Goal: Consume media (video, audio): Consume media (video, audio)

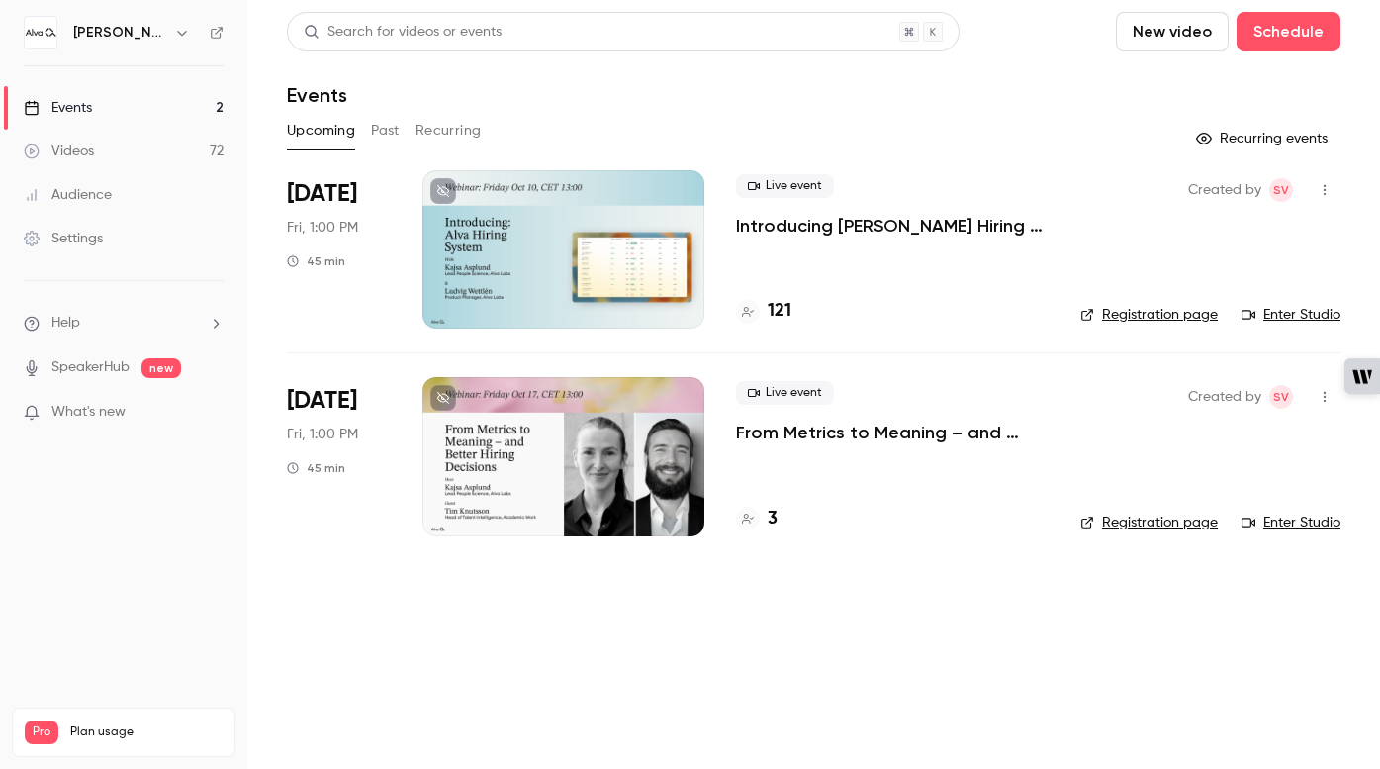
click at [126, 42] on h6 "[PERSON_NAME] Labs" at bounding box center [119, 33] width 93 height 20
click at [126, 38] on h6 "[PERSON_NAME] Labs" at bounding box center [119, 33] width 93 height 20
click at [177, 33] on icon "button" at bounding box center [181, 33] width 9 height 5
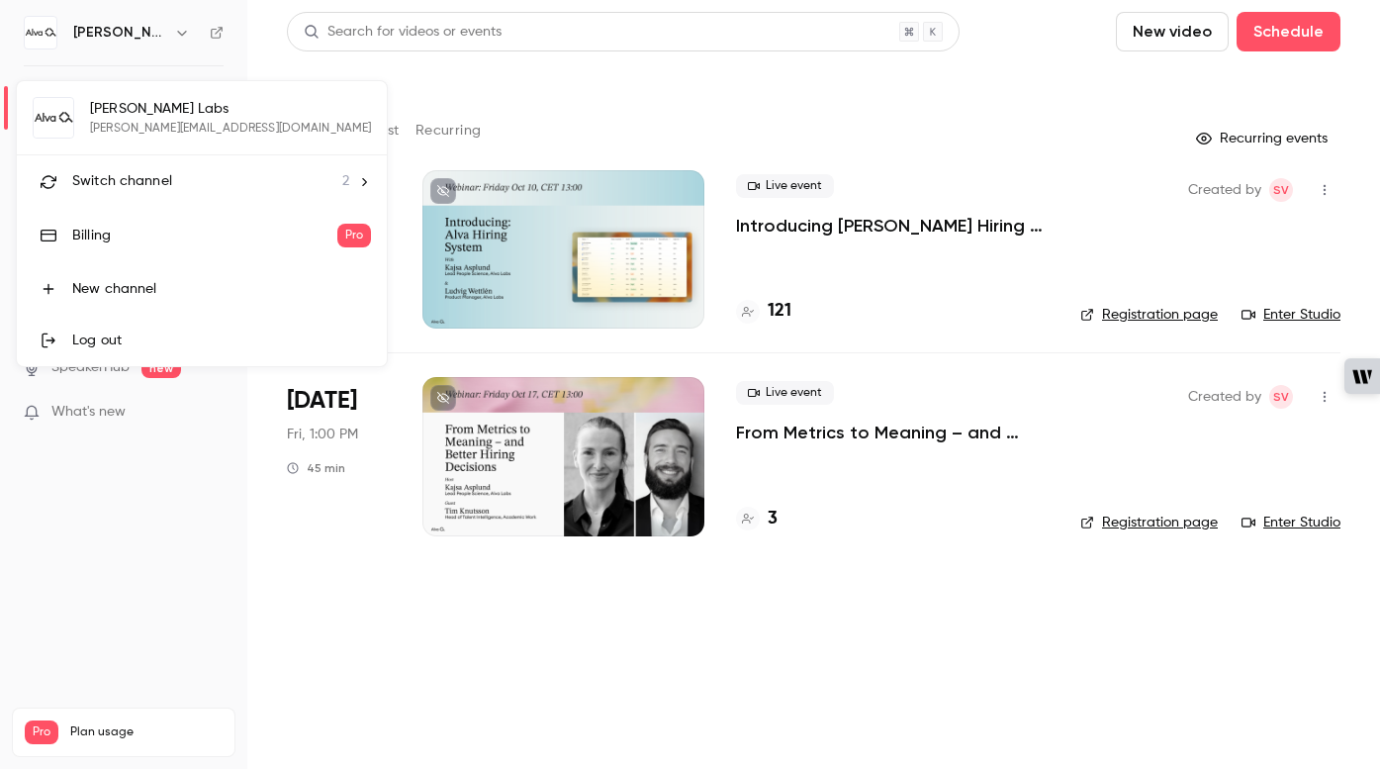
click at [139, 195] on li "Switch channel 2" at bounding box center [202, 181] width 370 height 52
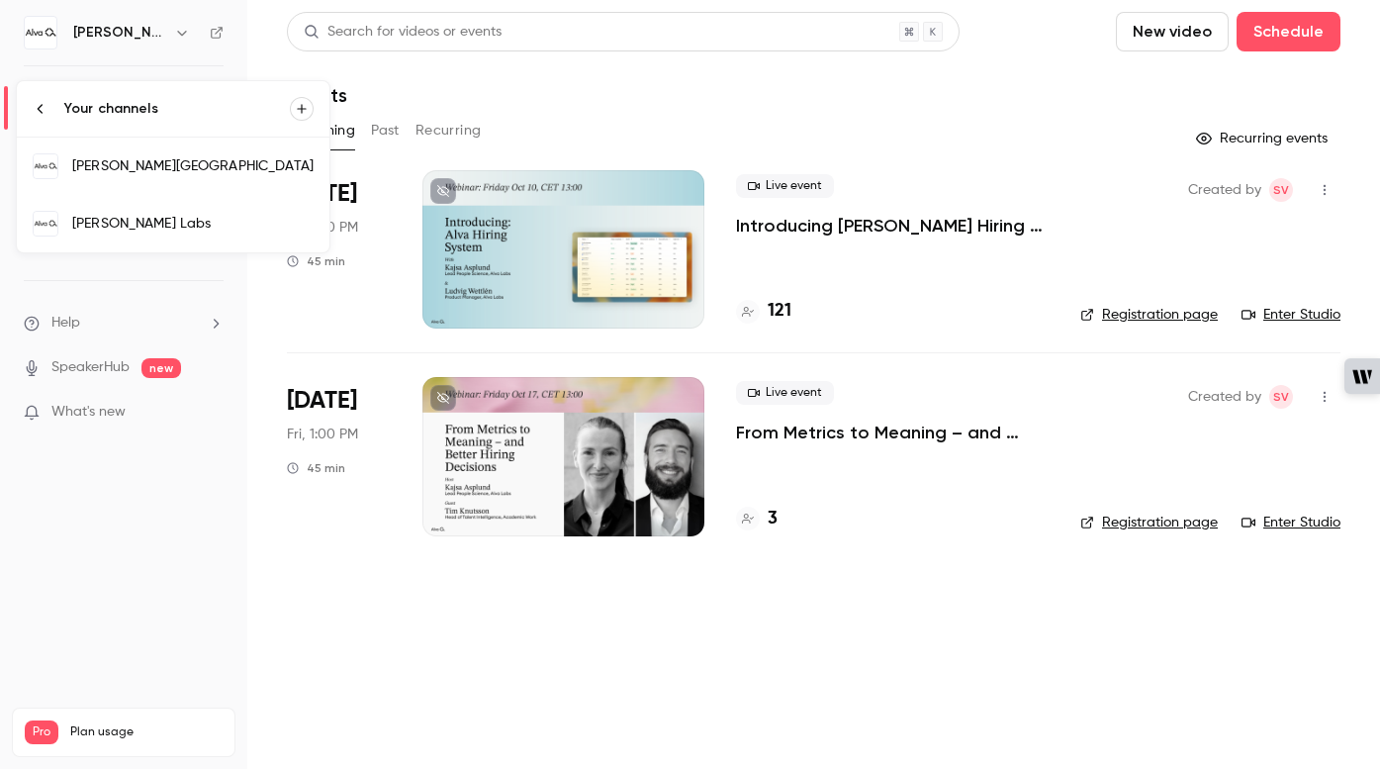
click at [137, 173] on div "[PERSON_NAME][GEOGRAPHIC_DATA]" at bounding box center [192, 166] width 241 height 20
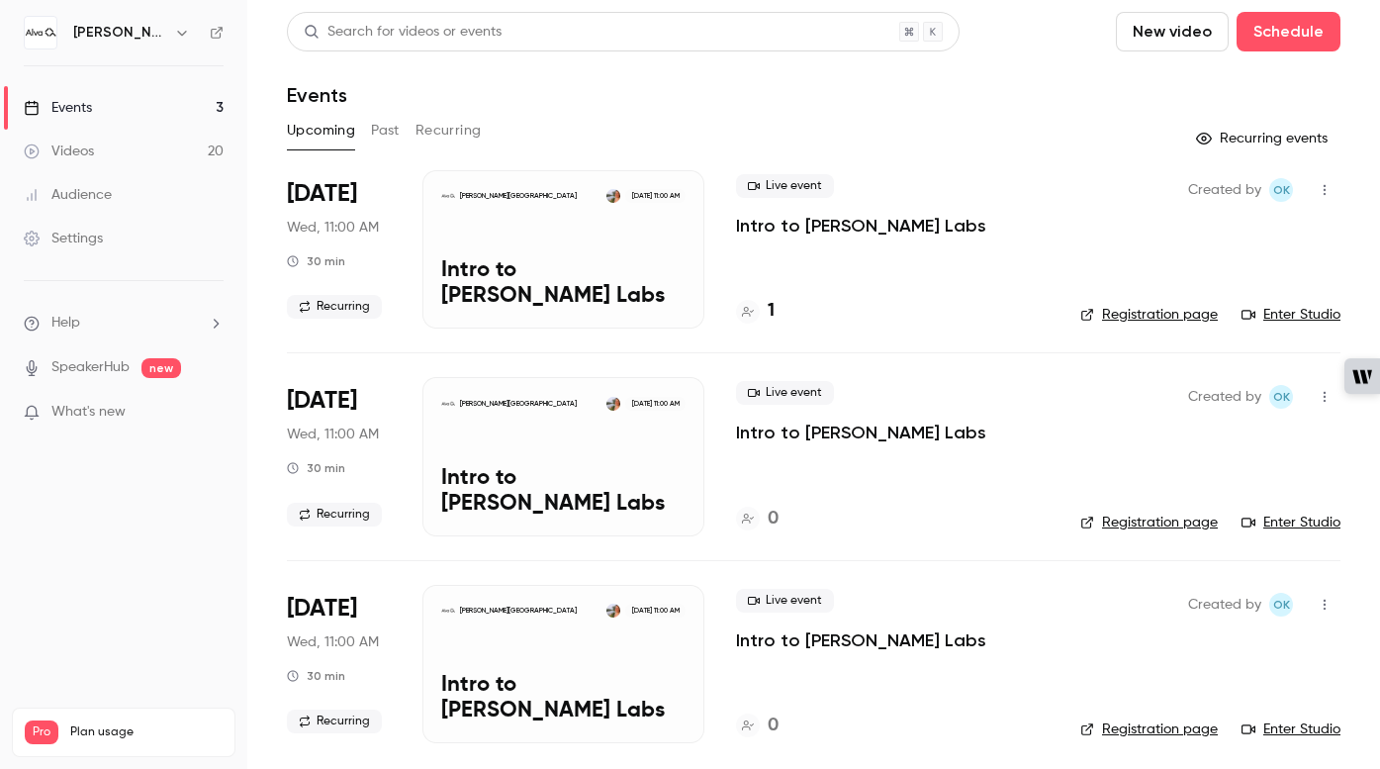
click at [99, 138] on link "Videos 20" at bounding box center [123, 152] width 247 height 44
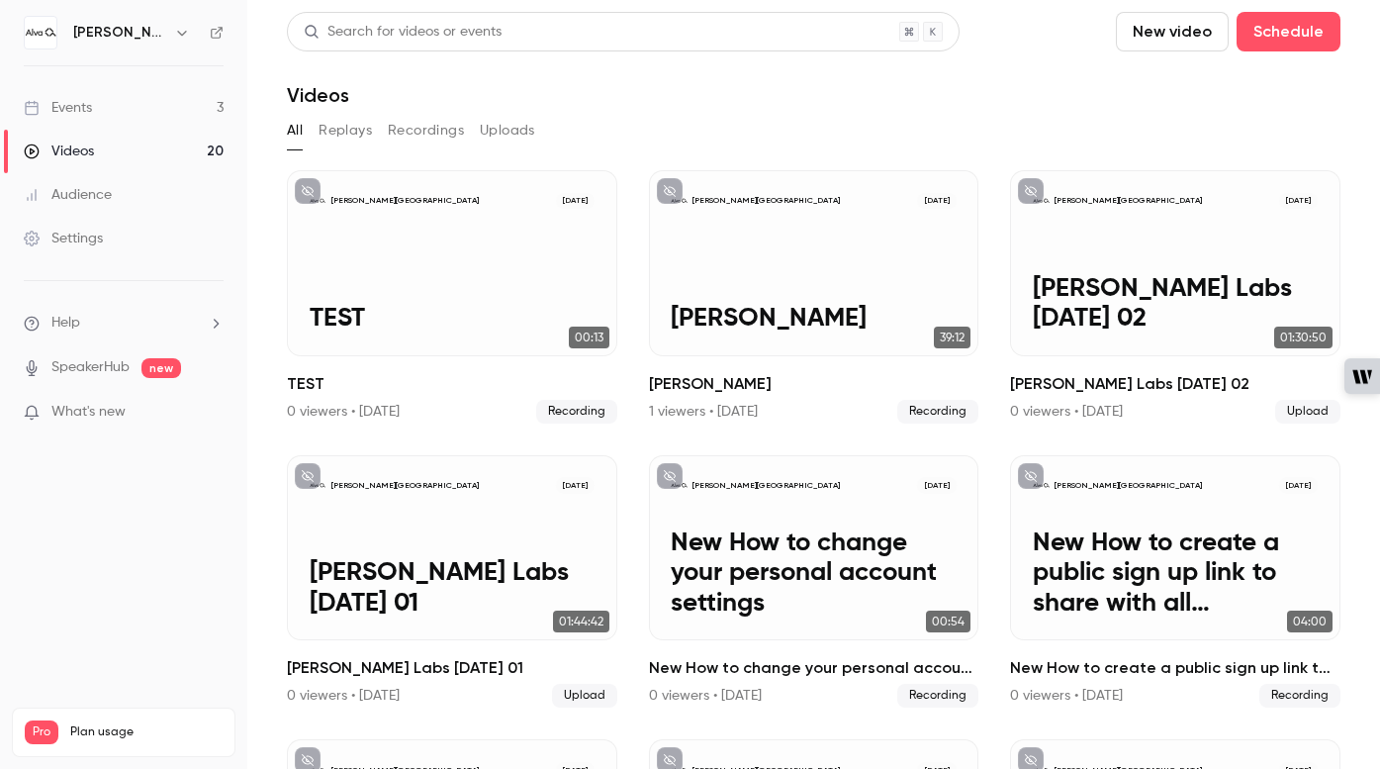
click at [117, 35] on h6 "[PERSON_NAME][GEOGRAPHIC_DATA]" at bounding box center [119, 33] width 93 height 20
click at [177, 34] on icon "button" at bounding box center [182, 33] width 16 height 16
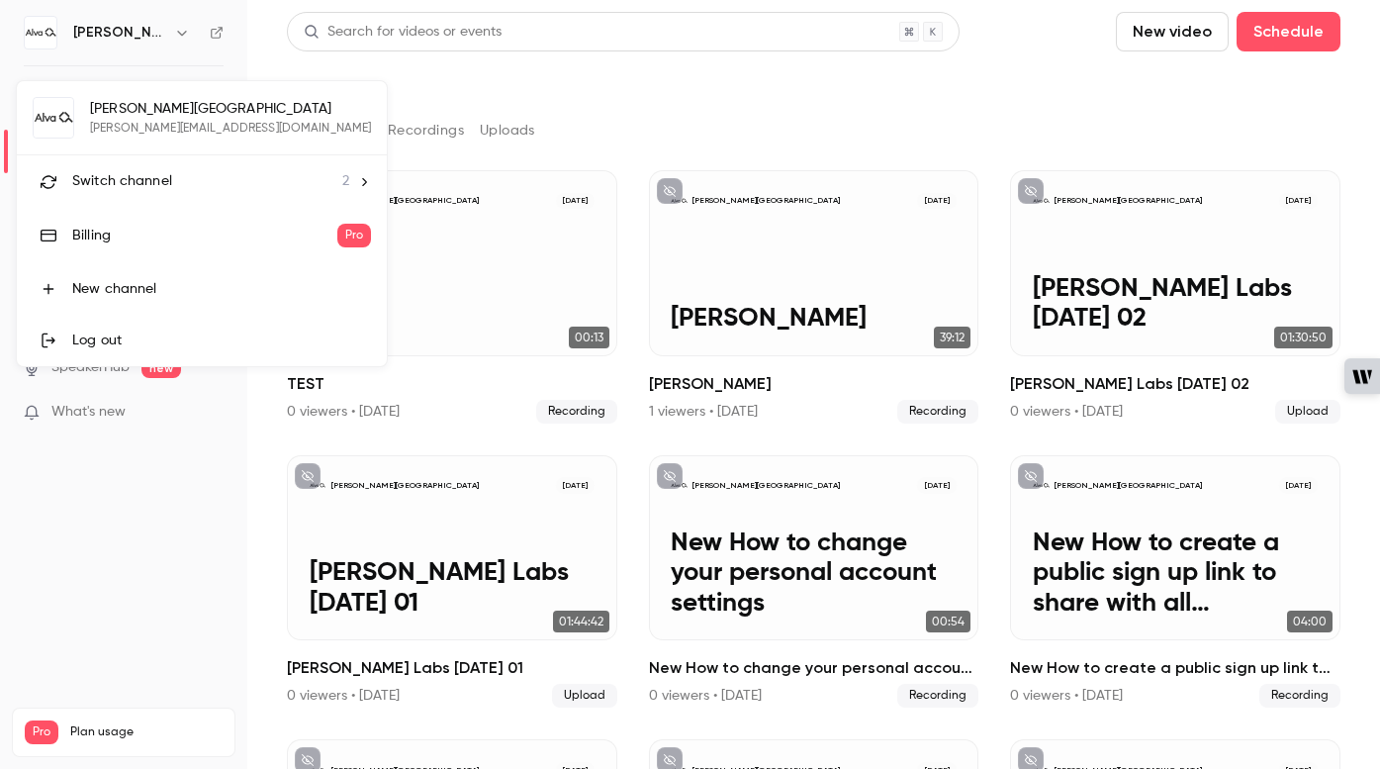
click at [137, 199] on li "Switch channel 2" at bounding box center [202, 181] width 370 height 52
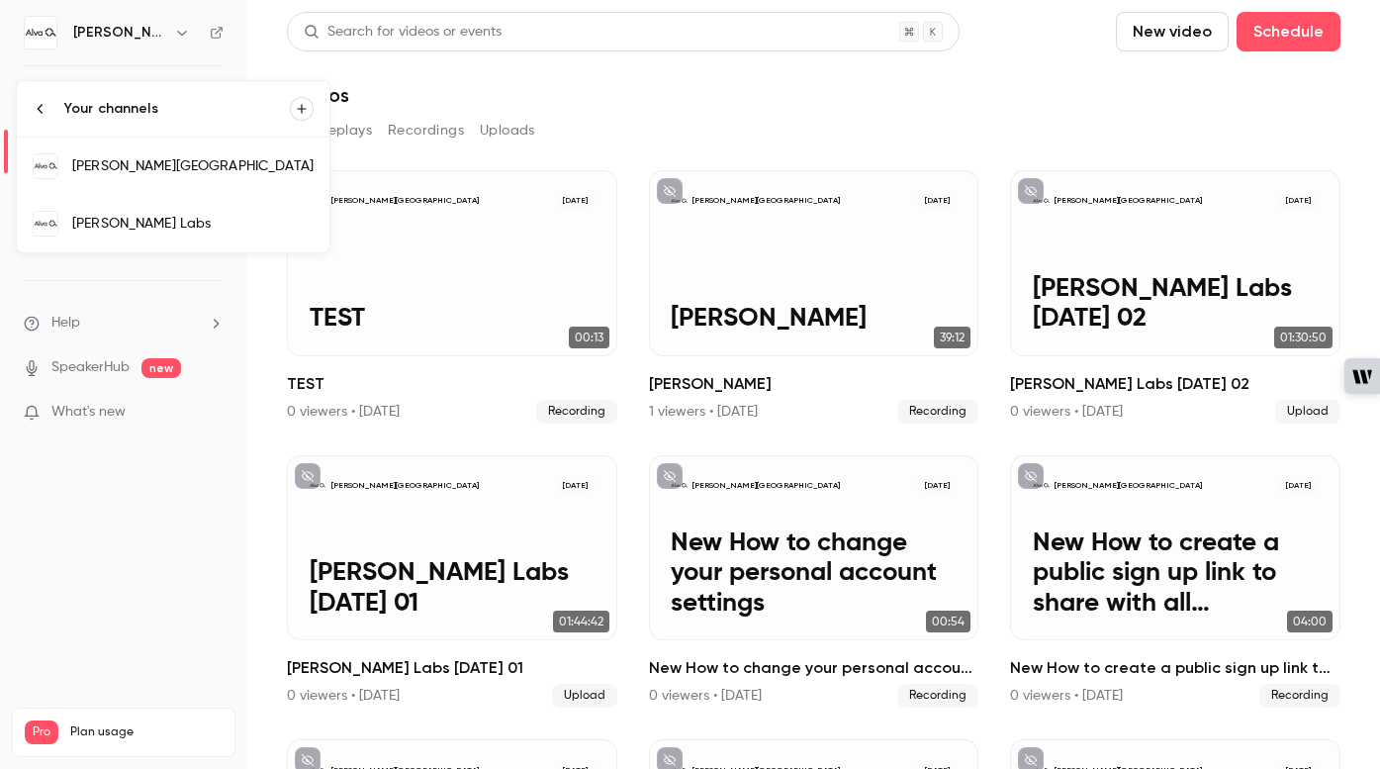
click at [128, 167] on div "[PERSON_NAME][GEOGRAPHIC_DATA]" at bounding box center [192, 166] width 241 height 20
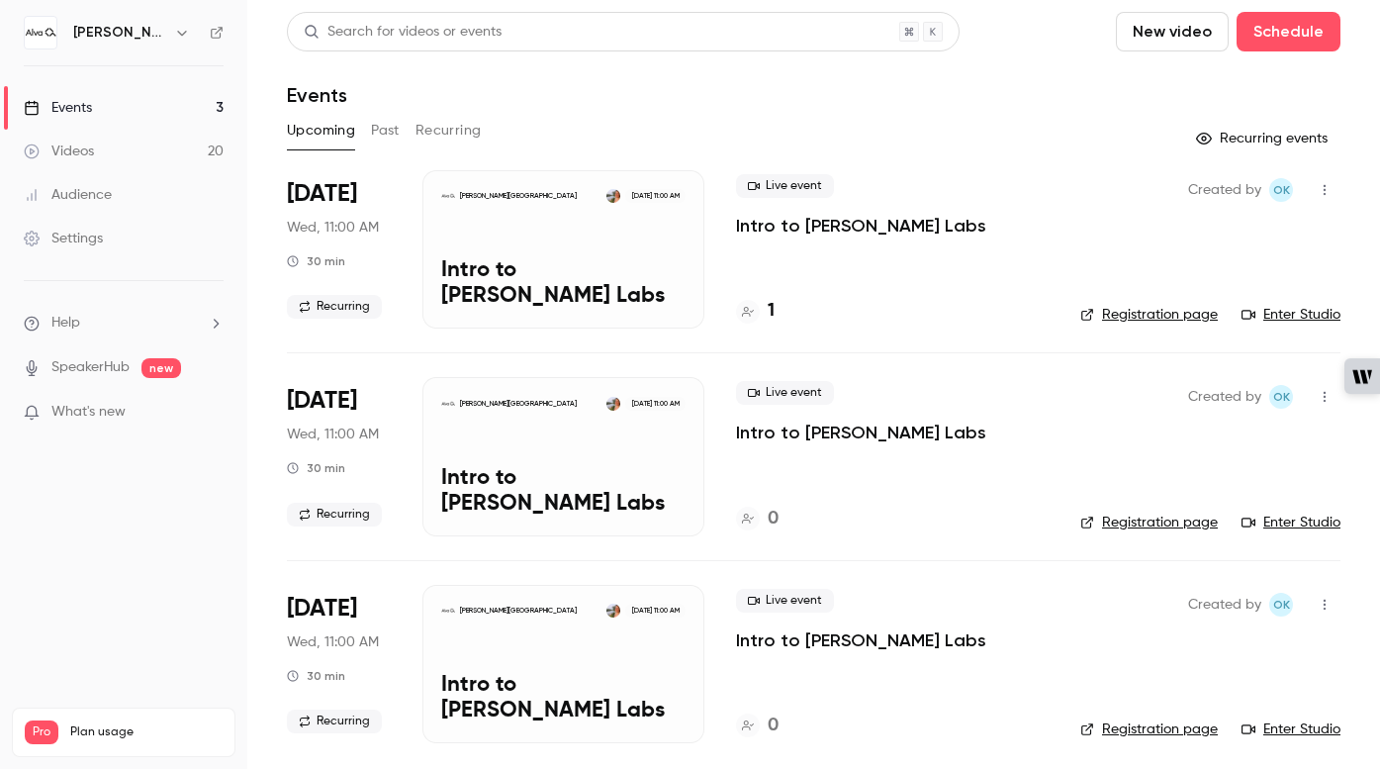
click at [150, 45] on div "[PERSON_NAME][GEOGRAPHIC_DATA]" at bounding box center [124, 33] width 200 height 34
click at [157, 10] on nav "[PERSON_NAME] Academy Events 3 Videos 20 Audience Settings Help SpeakerHub new …" at bounding box center [123, 384] width 247 height 769
click at [157, 31] on h6 "[PERSON_NAME][GEOGRAPHIC_DATA]" at bounding box center [119, 33] width 93 height 20
click at [192, 27] on button "button" at bounding box center [182, 33] width 24 height 24
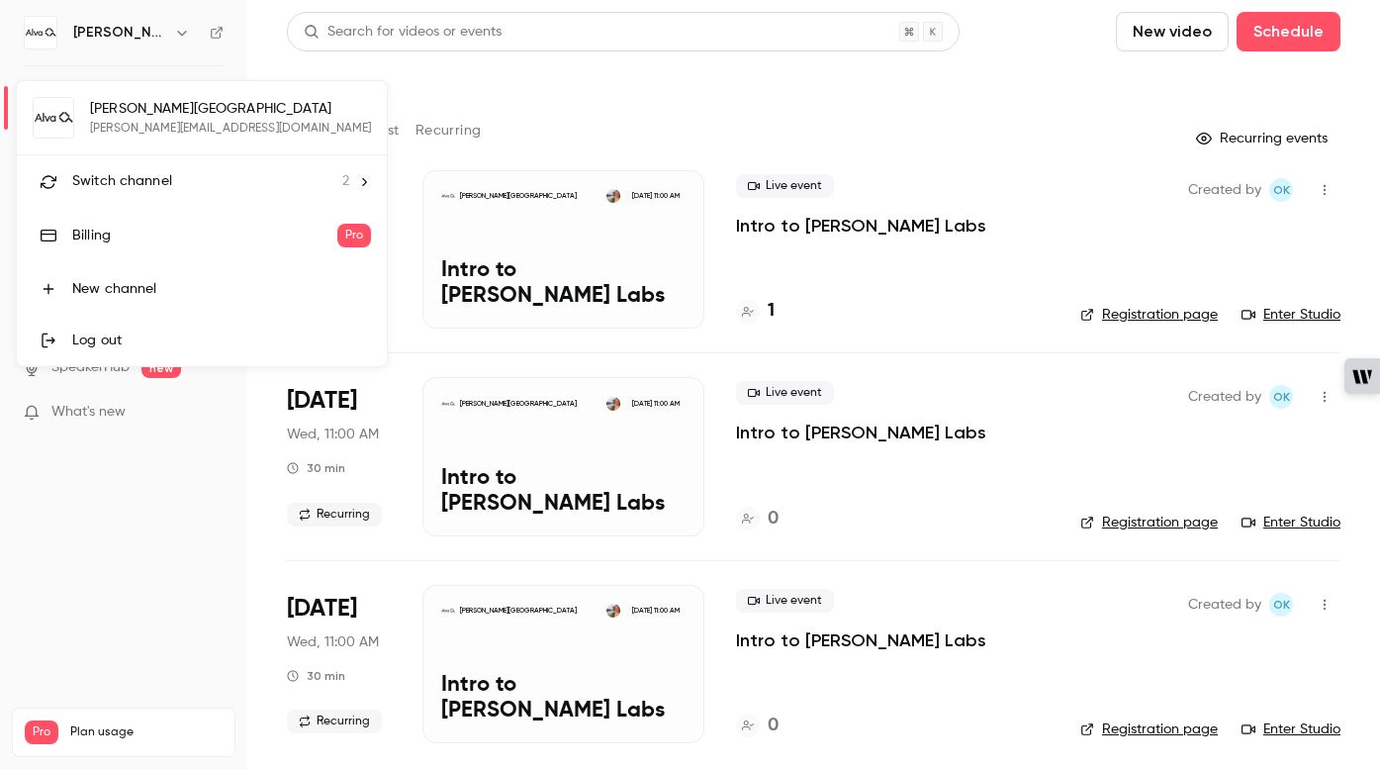
click at [127, 175] on span "Switch channel" at bounding box center [122, 181] width 100 height 21
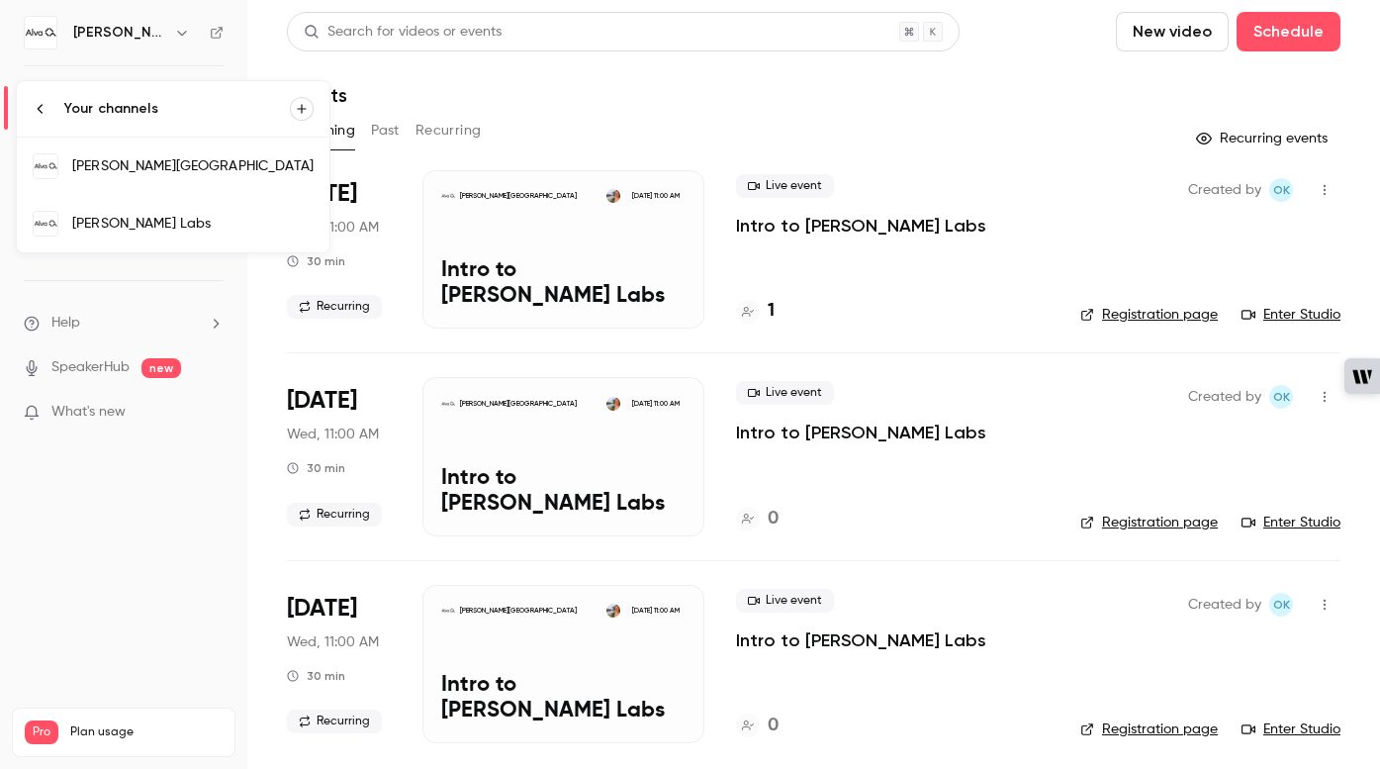
click at [114, 219] on div "[PERSON_NAME] Labs" at bounding box center [192, 224] width 241 height 20
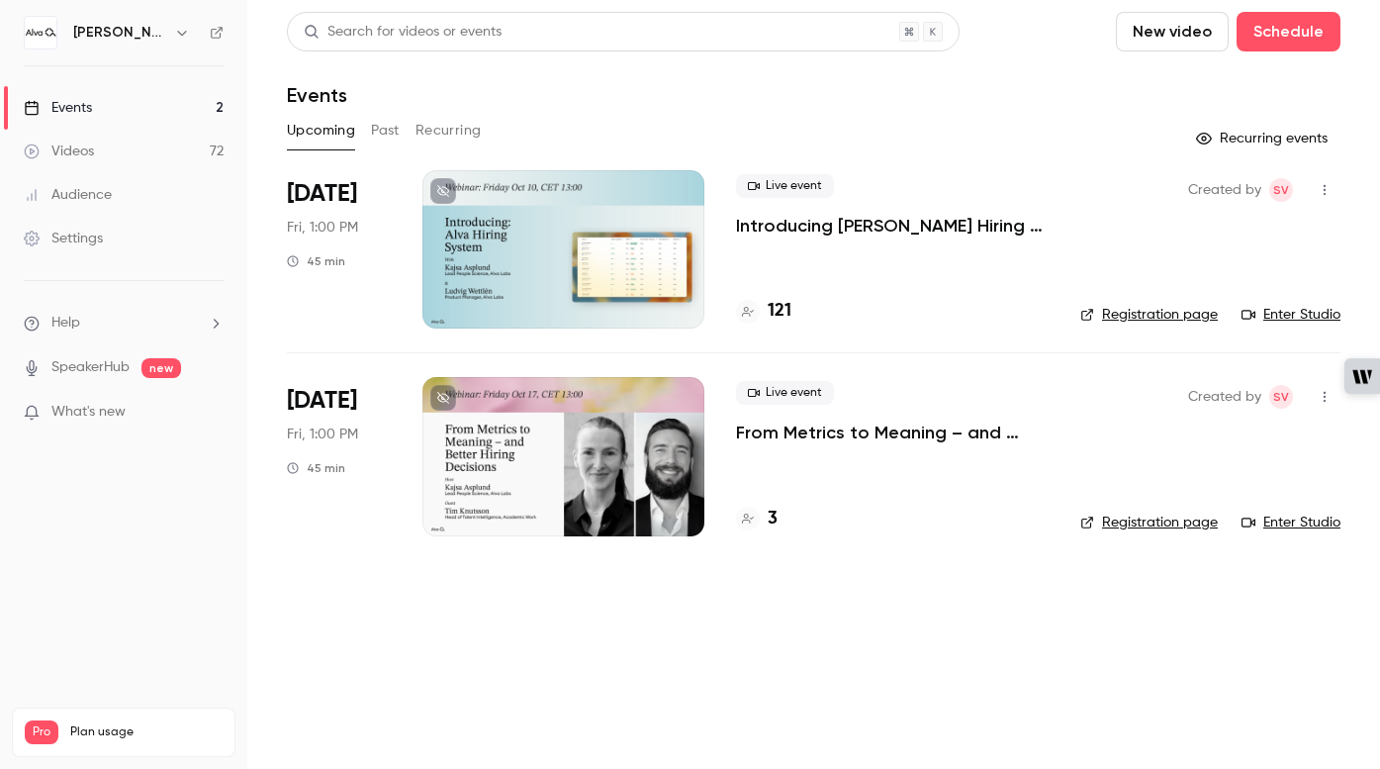
click at [102, 138] on link "Videos 72" at bounding box center [123, 152] width 247 height 44
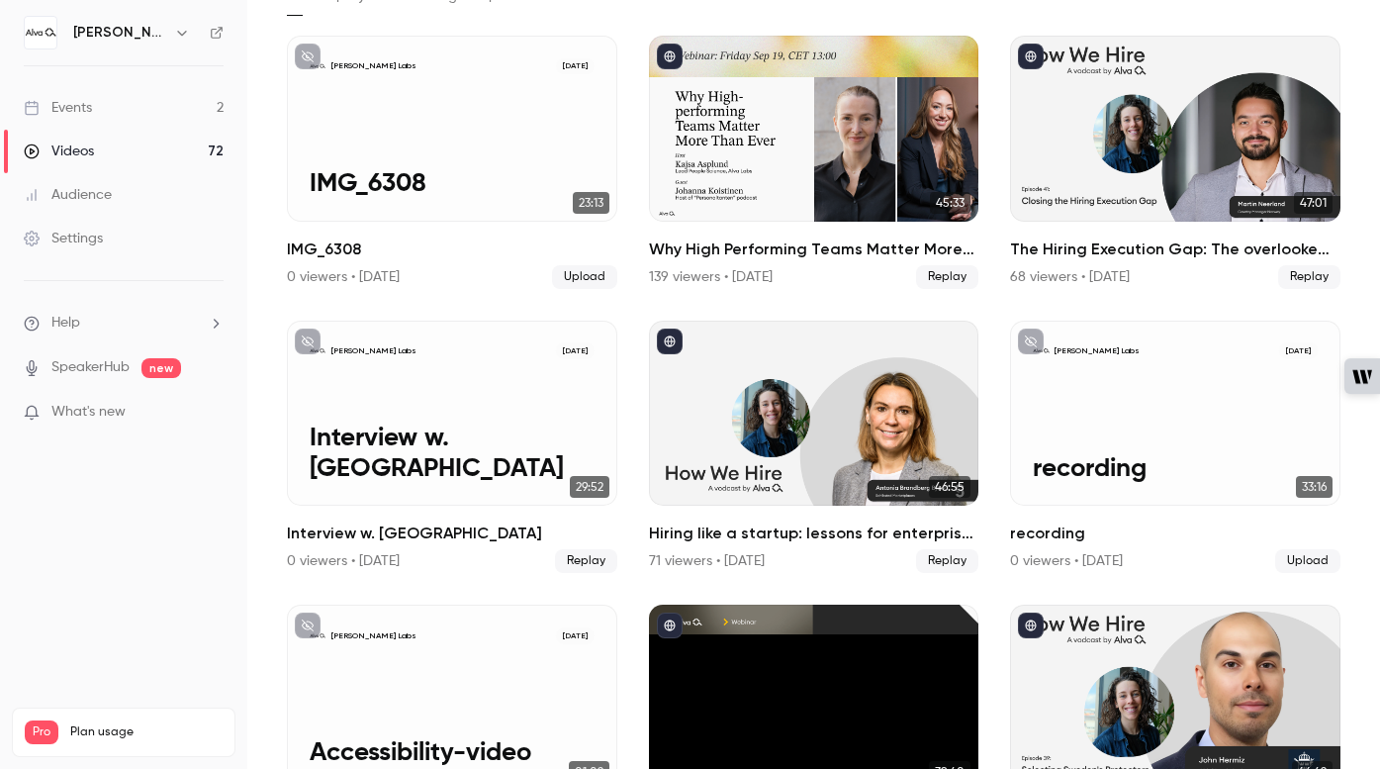
scroll to position [156, 0]
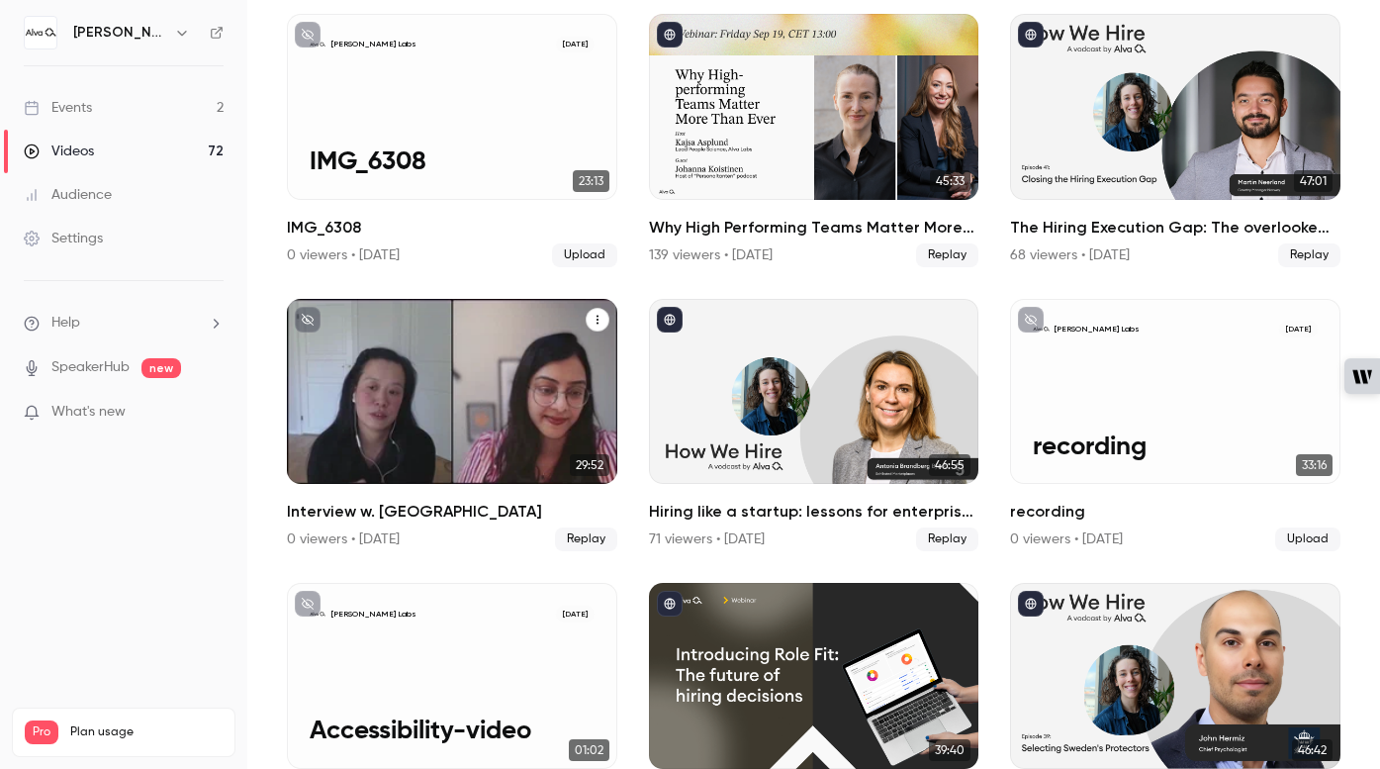
click at [592, 323] on icon "Interview w. Scania" at bounding box center [598, 320] width 12 height 12
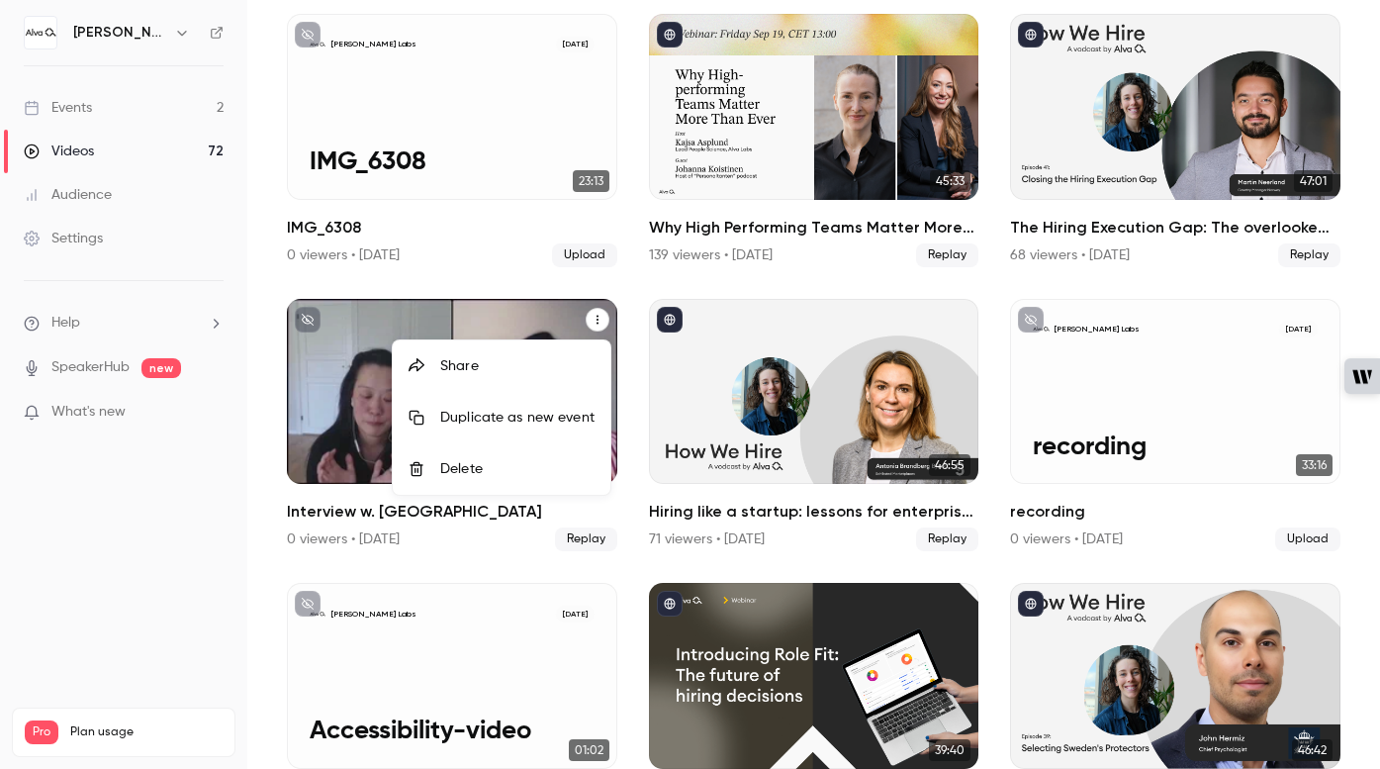
click at [497, 538] on div at bounding box center [690, 384] width 1380 height 769
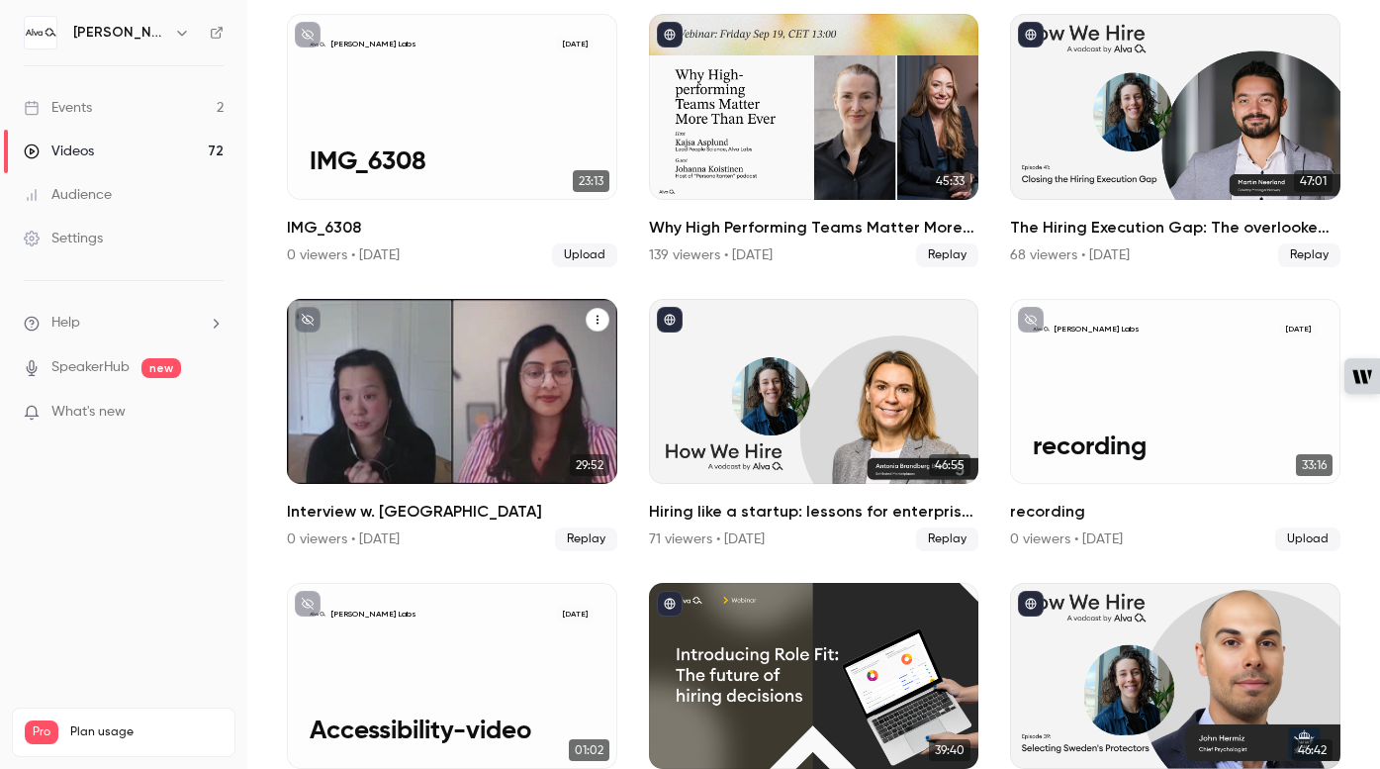
click at [599, 317] on icon "Interview w. Scania" at bounding box center [598, 320] width 12 height 12
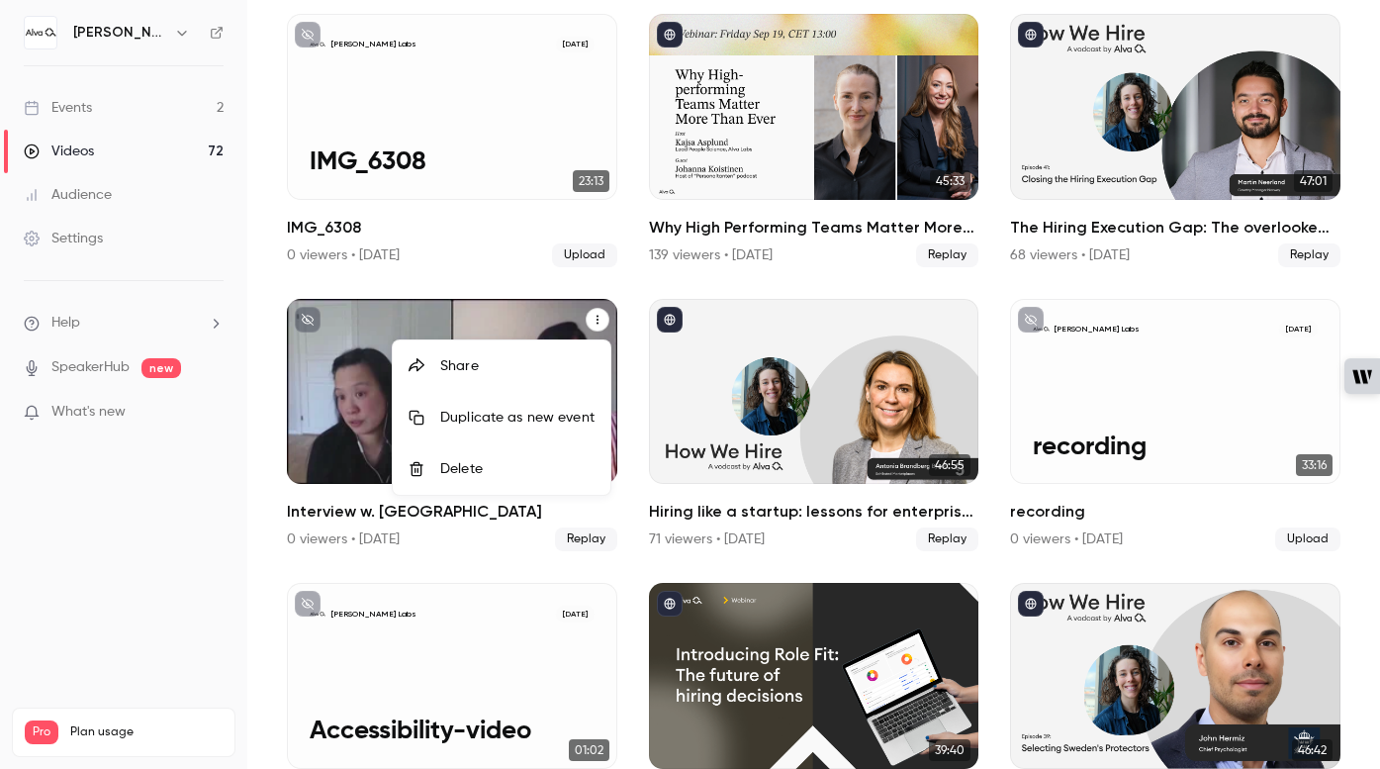
click at [511, 370] on div "Share" at bounding box center [517, 366] width 154 height 20
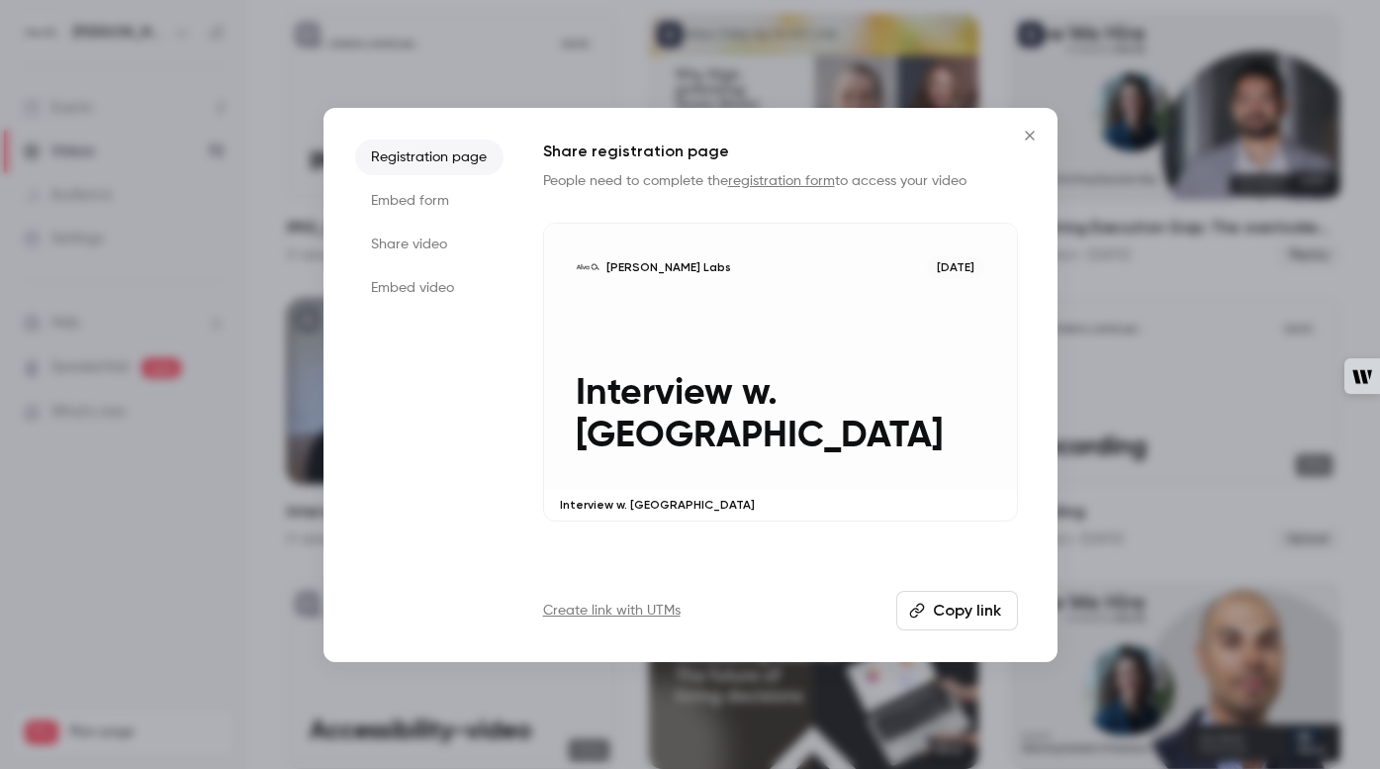
click at [1028, 144] on button "Close" at bounding box center [1030, 136] width 40 height 40
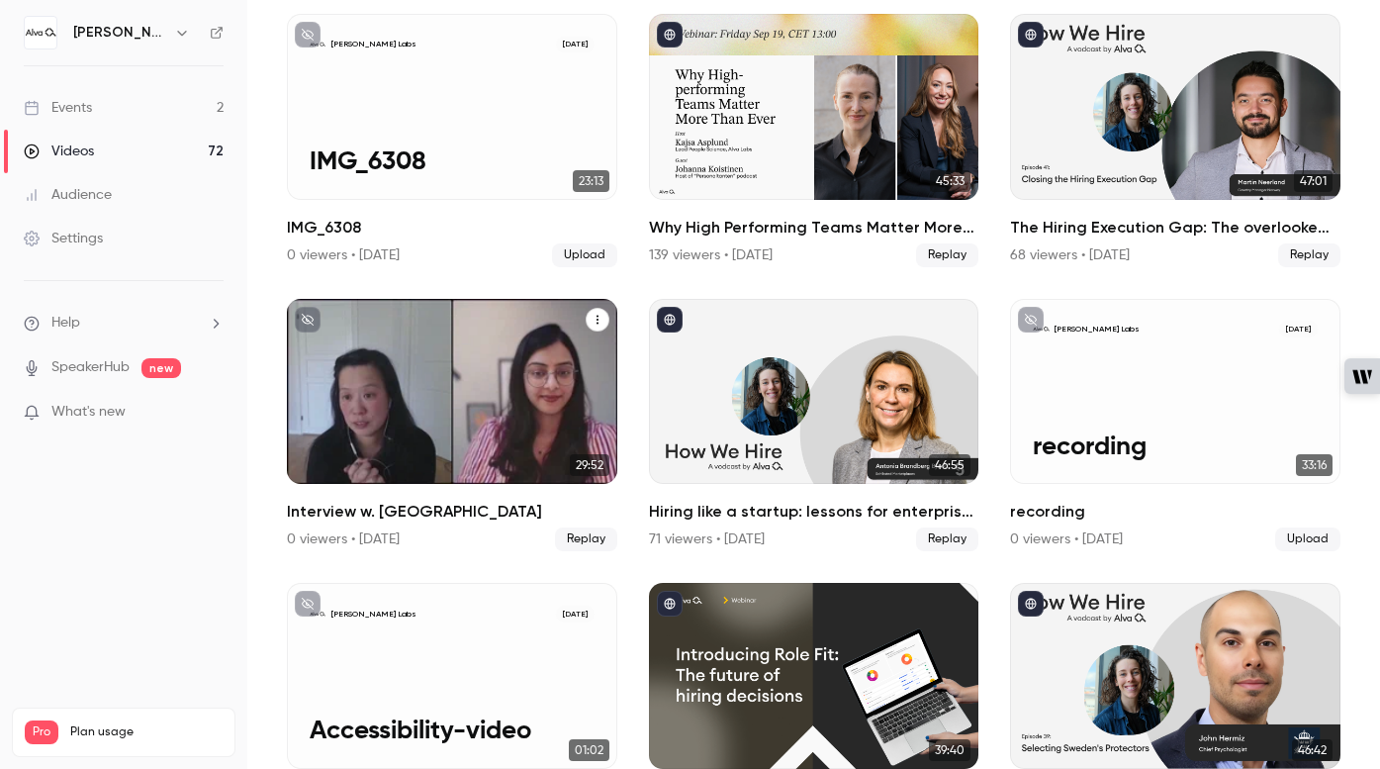
click at [450, 375] on div "[PERSON_NAME] Labs [DATE] Interview w. [GEOGRAPHIC_DATA]" at bounding box center [452, 392] width 330 height 186
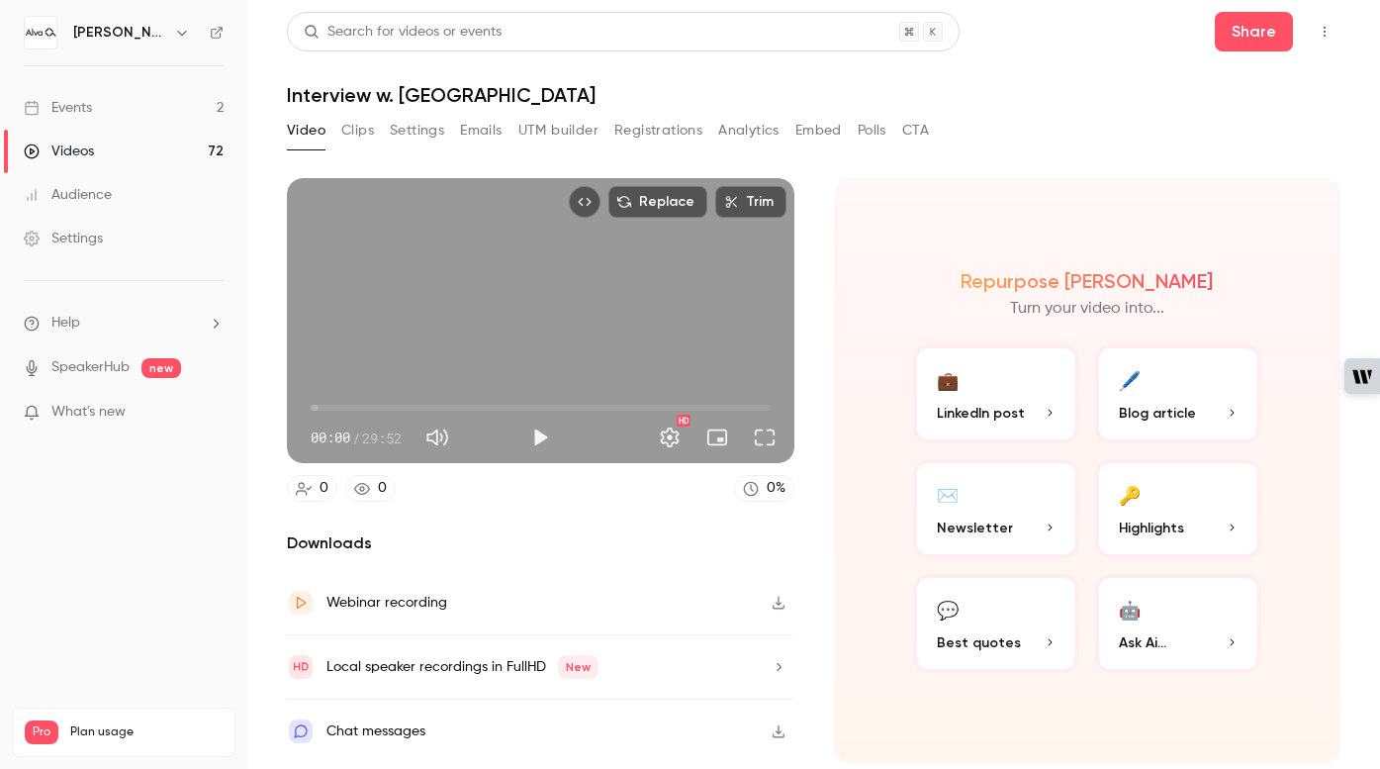
click at [777, 601] on icon "button" at bounding box center [779, 602] width 12 height 13
click at [355, 122] on button "Clips" at bounding box center [357, 131] width 33 height 32
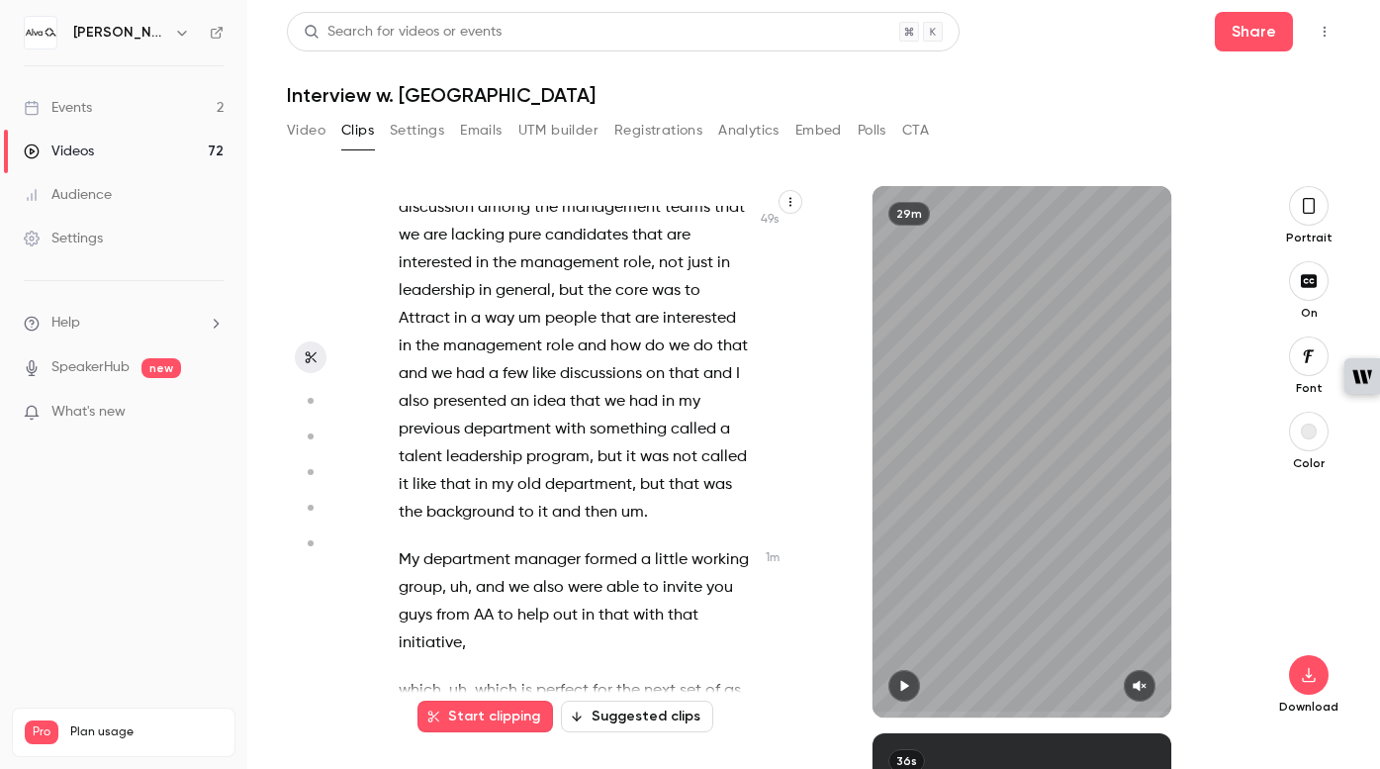
scroll to position [891, 0]
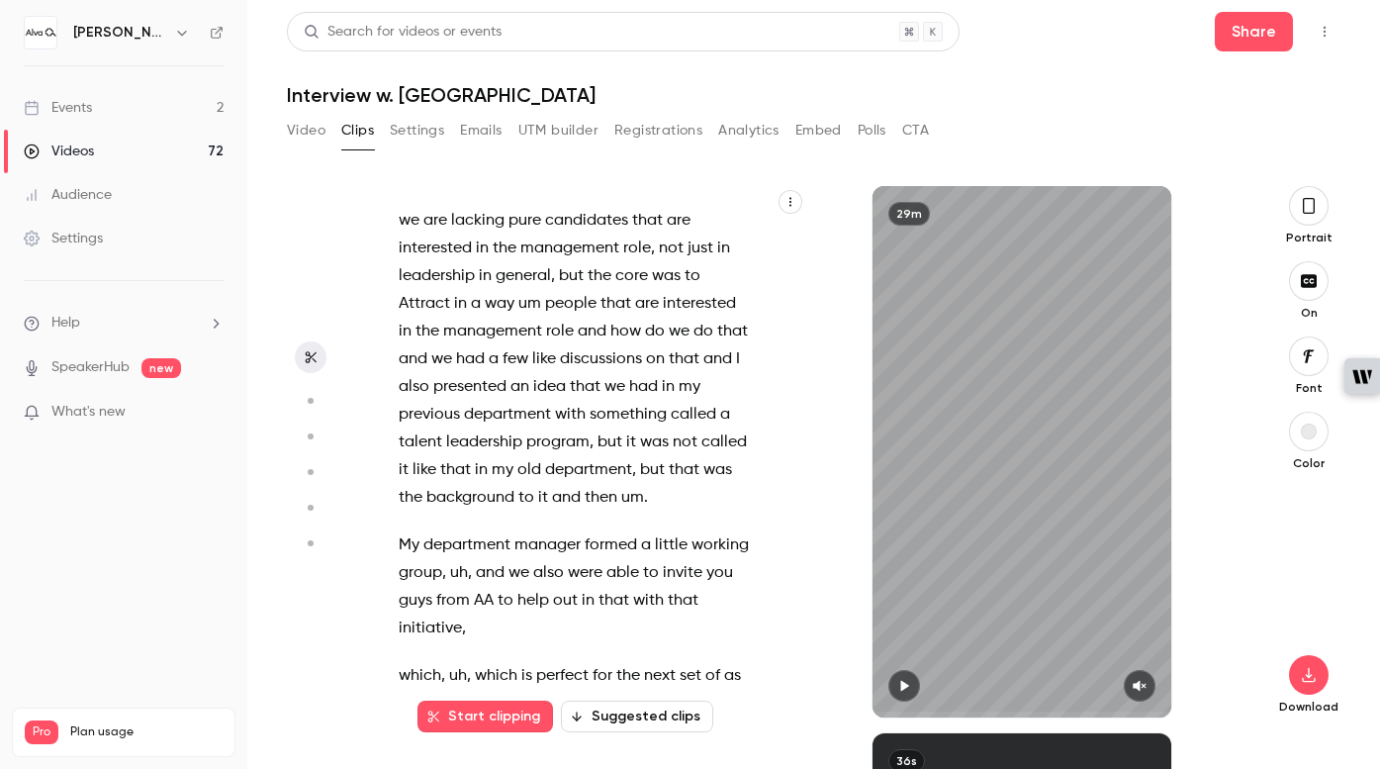
click at [596, 709] on button "Suggested clips" at bounding box center [637, 716] width 152 height 32
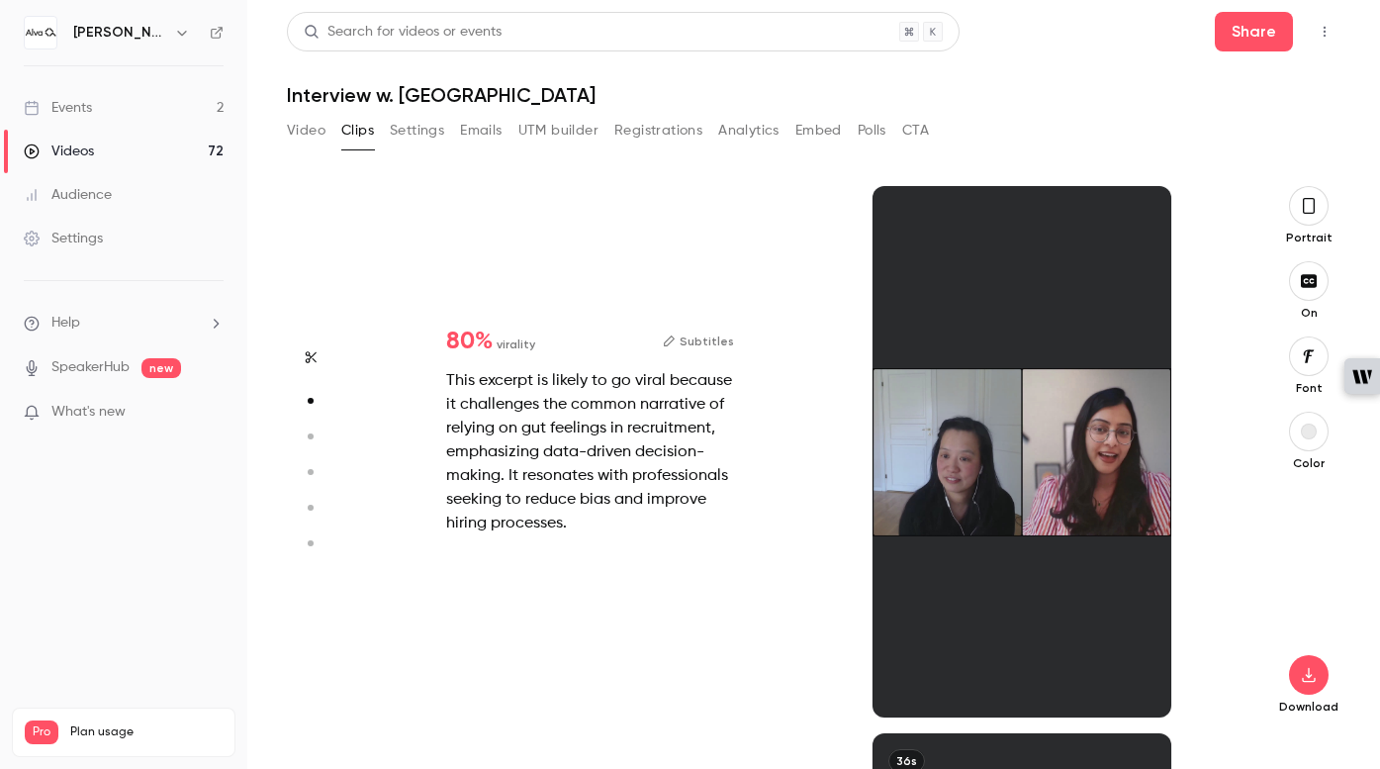
scroll to position [547, 0]
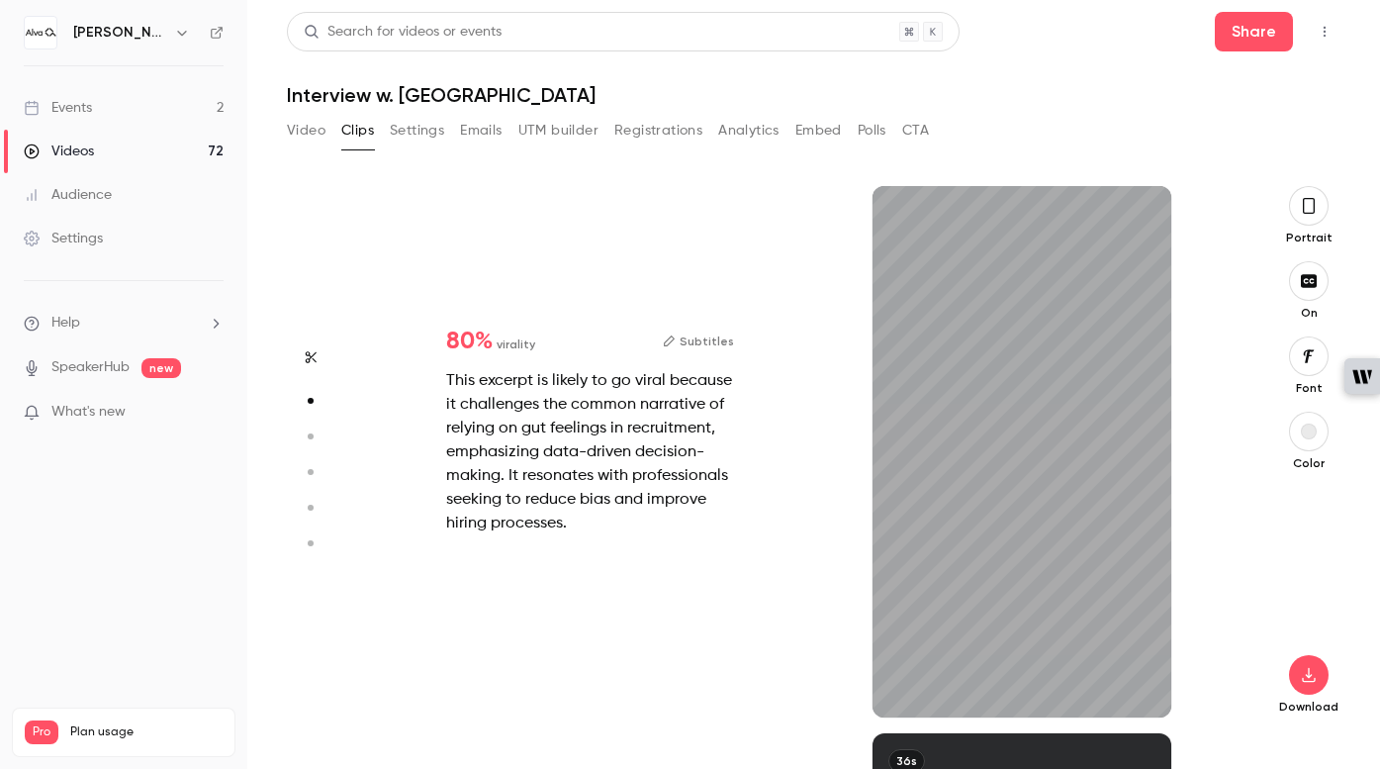
click at [1095, 206] on icon "button" at bounding box center [1309, 206] width 12 height 16
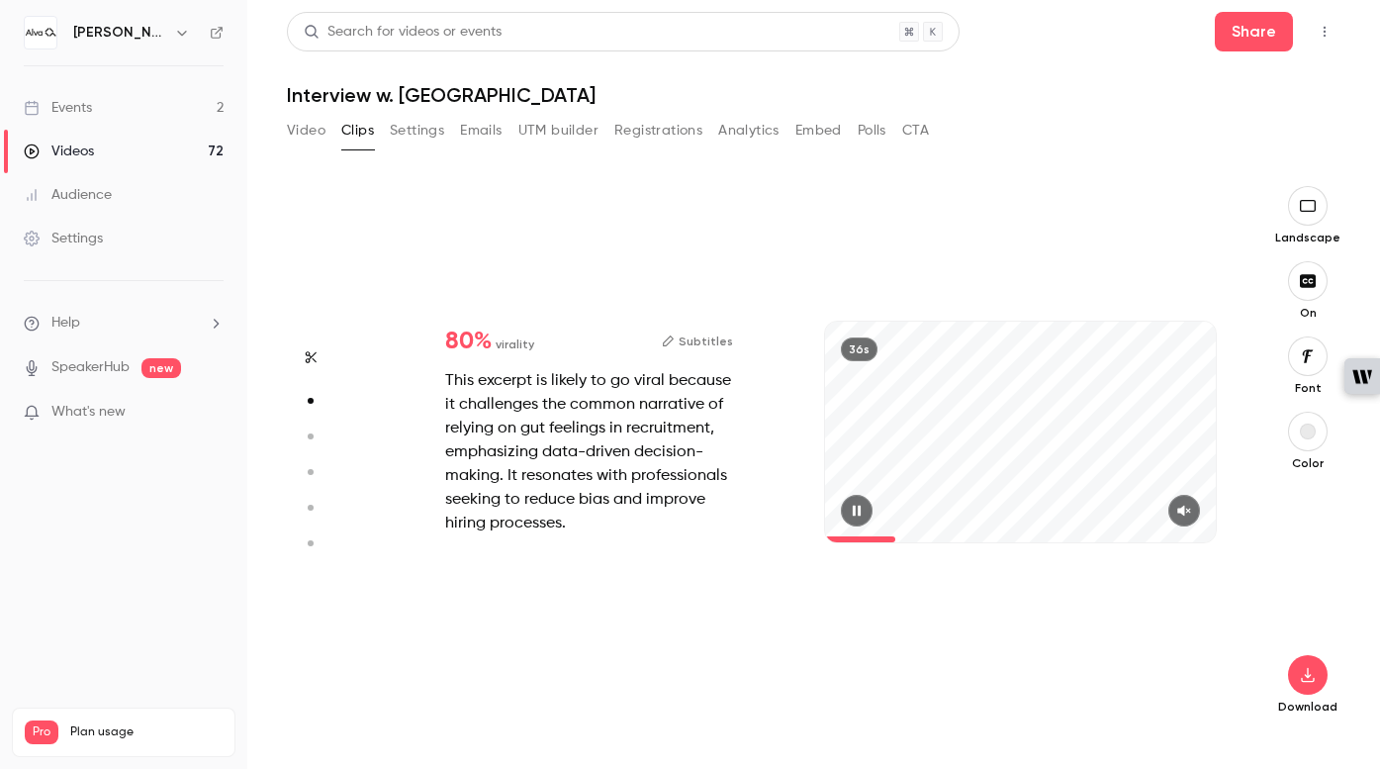
click at [1095, 501] on button "button" at bounding box center [1184, 511] width 32 height 32
click at [862, 501] on button "button" at bounding box center [857, 511] width 32 height 32
click at [839, 501] on div at bounding box center [1021, 511] width 392 height 32
click at [852, 509] on icon "button" at bounding box center [857, 510] width 16 height 14
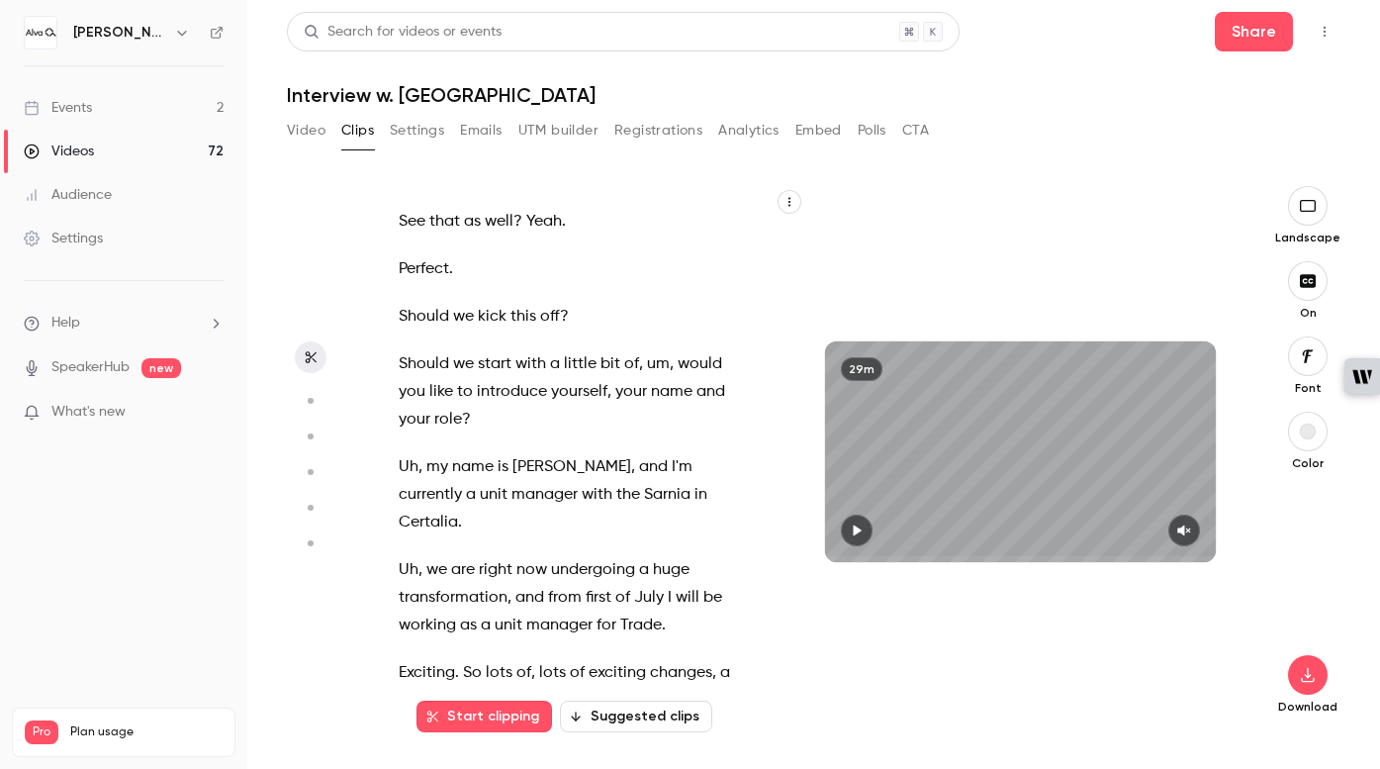
type input "*"
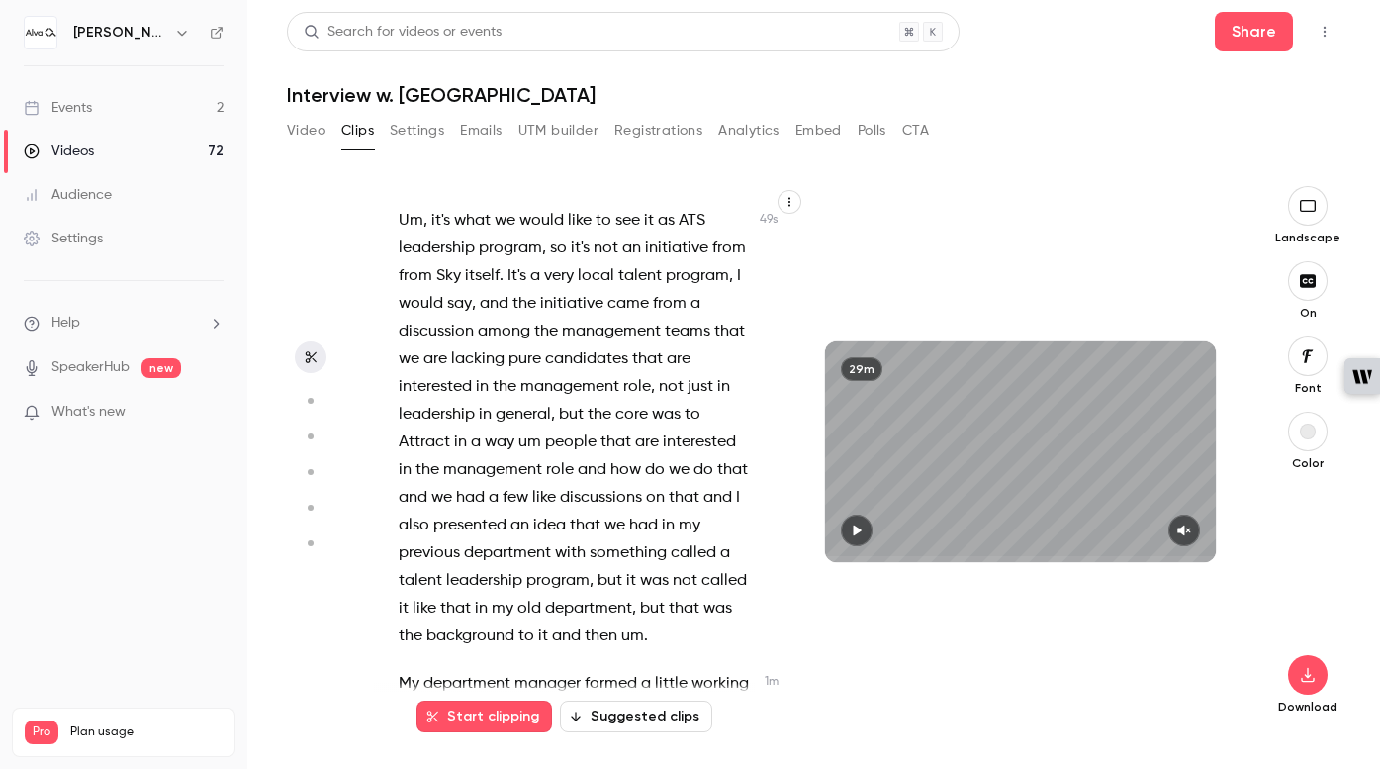
scroll to position [766, 0]
